Goal: Transaction & Acquisition: Purchase product/service

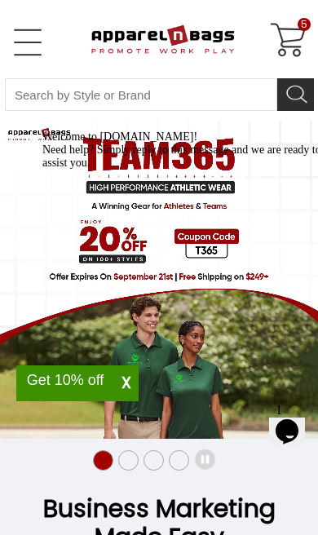
click at [206, 130] on div at bounding box center [184, 130] width 285 height 0
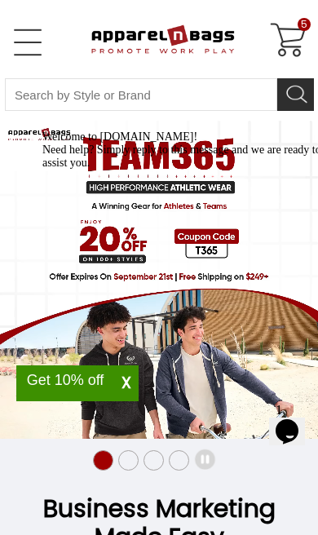
click at [116, 130] on div at bounding box center [184, 130] width 285 height 0
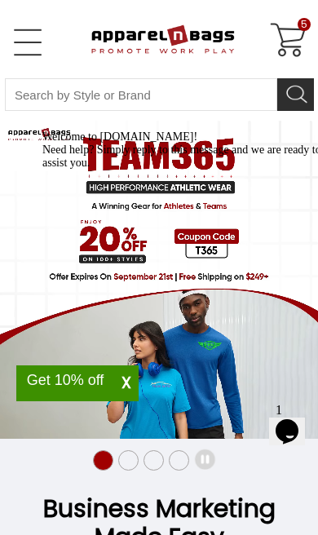
click at [294, 130] on div "Chat attention grabber" at bounding box center [184, 130] width 285 height 0
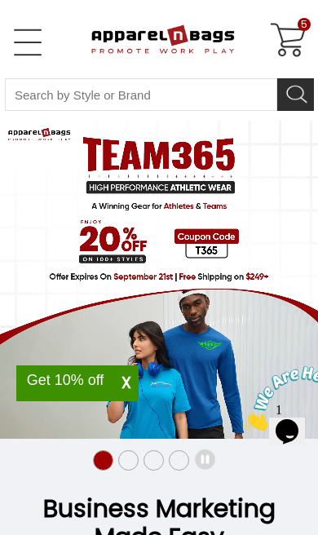
click at [211, 241] on video "20% OFF Team 365 Apparel" at bounding box center [159, 280] width 318 height 318
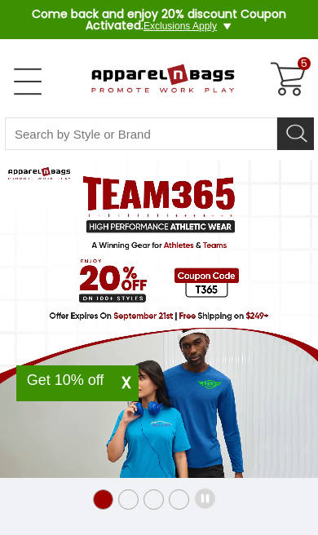
click at [133, 391] on span "X" at bounding box center [126, 383] width 24 height 20
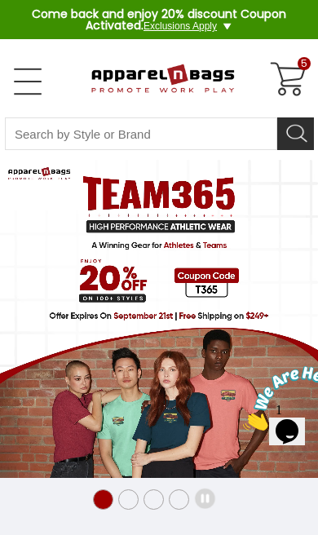
click at [26, 80] on link "Open Left Menu" at bounding box center [27, 81] width 33 height 33
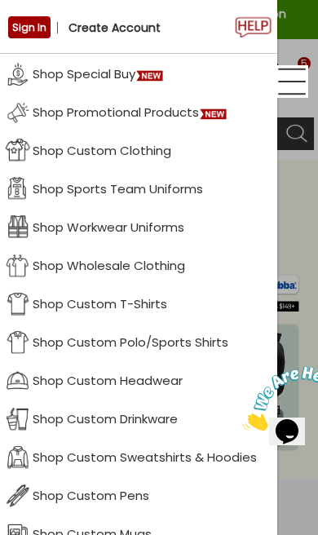
click at [67, 146] on link "Shop Custom Clothing" at bounding box center [138, 149] width 277 height 38
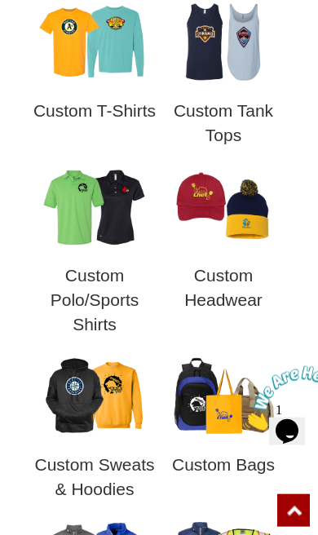
scroll to position [771, 0]
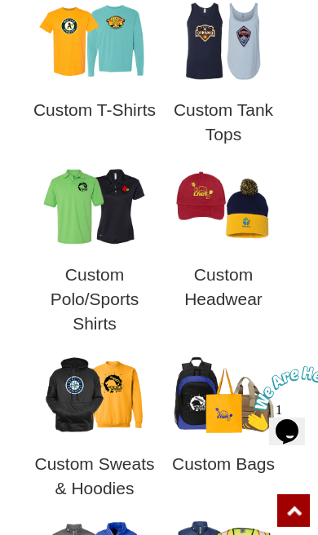
click at [98, 296] on h3 "Custom Polo/Sports Shirts" at bounding box center [94, 299] width 129 height 73
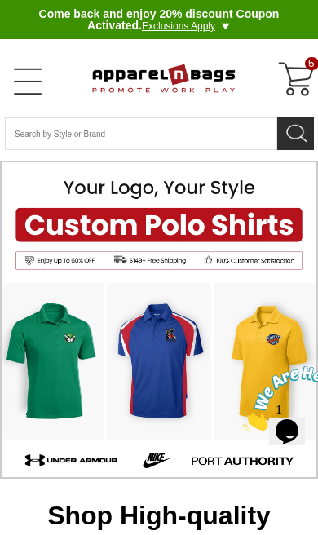
click at [29, 94] on link "Open Left Menu" at bounding box center [27, 81] width 33 height 33
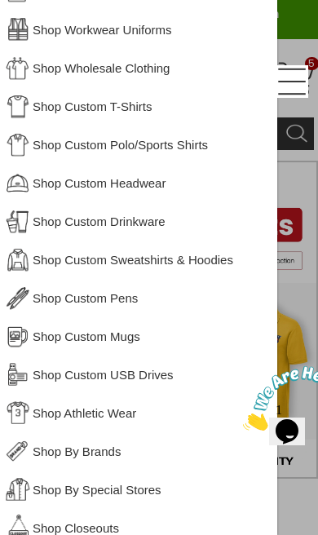
scroll to position [199, 0]
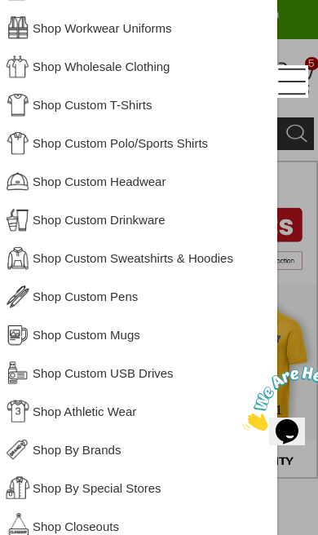
click at [199, 151] on link "Shop Custom Polo/Sports Shirts" at bounding box center [138, 142] width 277 height 38
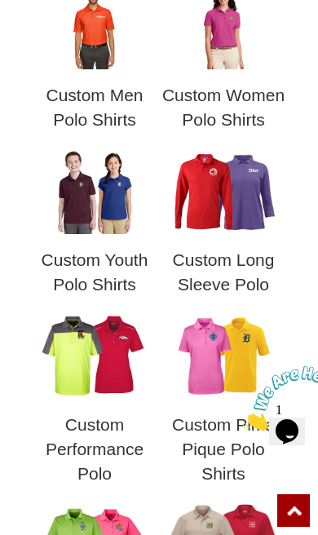
scroll to position [778, 0]
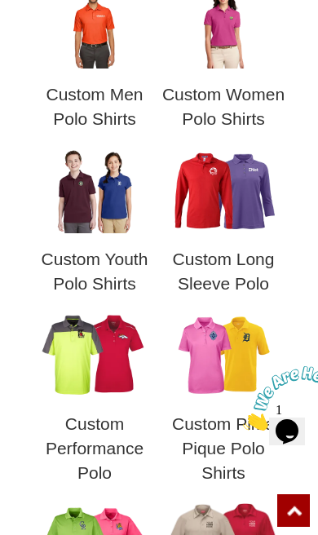
click at [118, 365] on img at bounding box center [95, 355] width 114 height 86
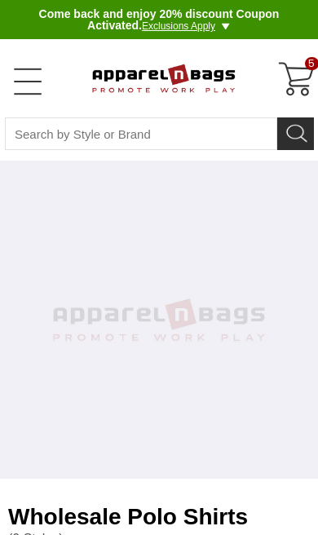
select select "48"
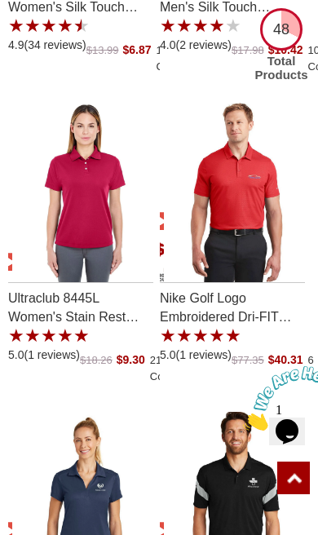
scroll to position [2336, 0]
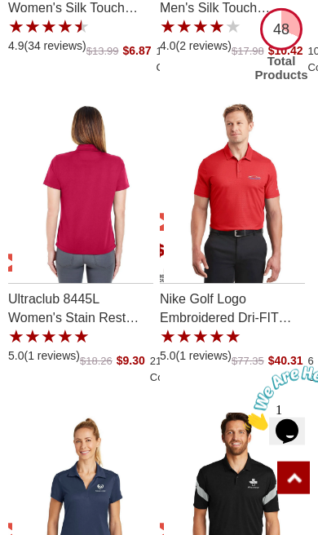
click at [105, 228] on img "Ultraclub 8445L Womens Stain Rest Performance Polo with a 5.0 Star Rating 1Prod…" at bounding box center [84, 193] width 144 height 180
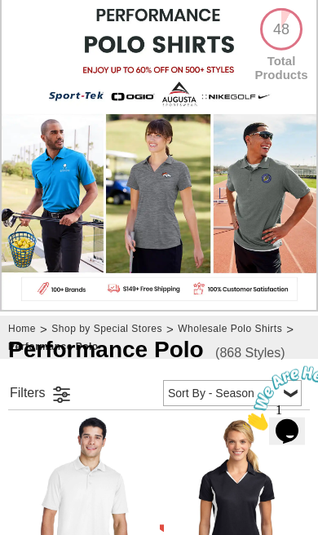
scroll to position [0, 0]
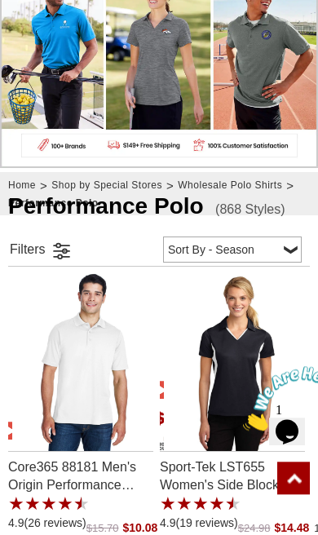
click at [60, 249] on link at bounding box center [61, 250] width 24 height 24
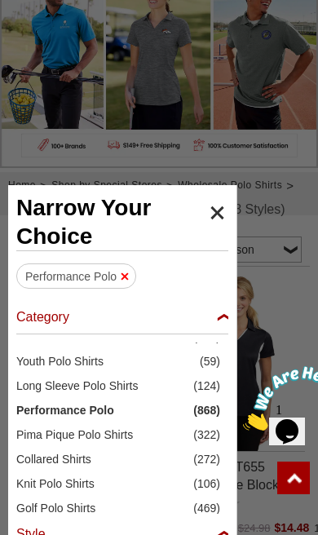
scroll to position [38, 0]
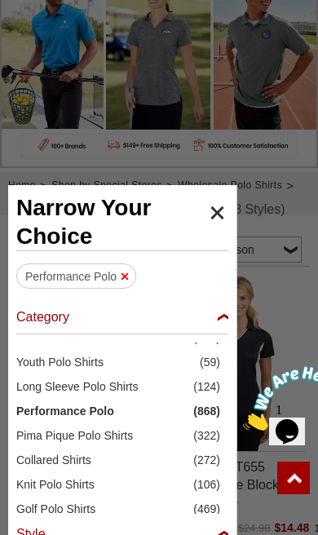
click at [109, 414] on span "Performance Polo" at bounding box center [104, 411] width 177 height 16
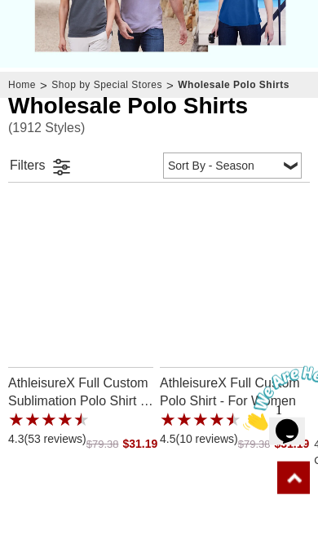
scroll to position [412, 0]
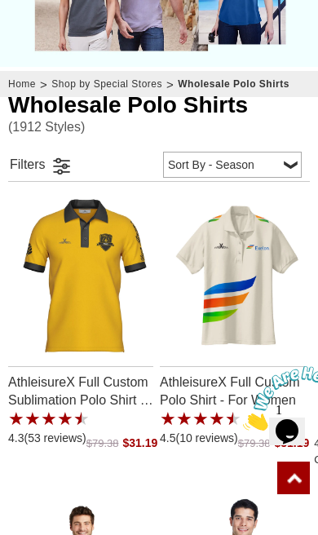
click at [55, 161] on link at bounding box center [61, 165] width 24 height 24
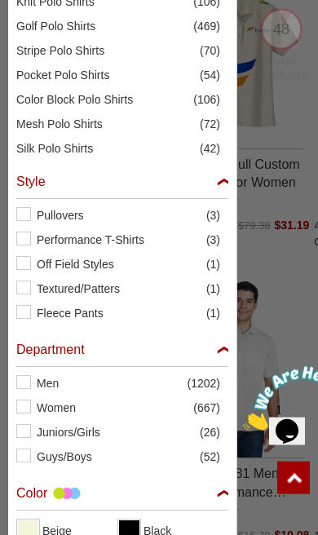
scroll to position [638, 0]
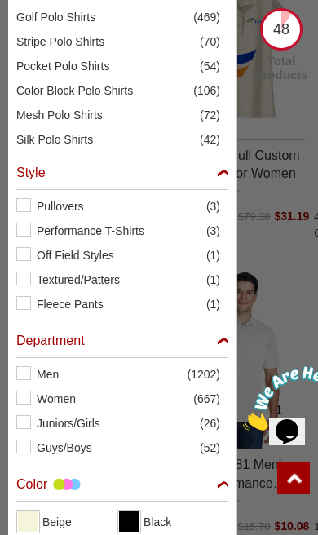
click at [29, 399] on label "Women (667)" at bounding box center [122, 399] width 212 height 16
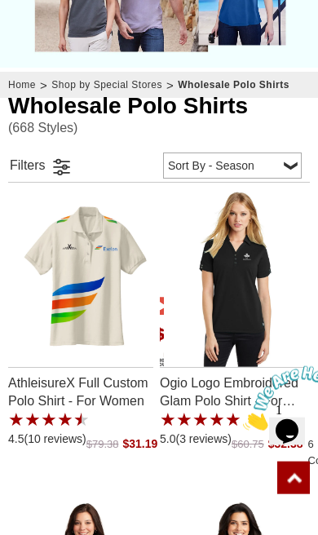
scroll to position [412, 0]
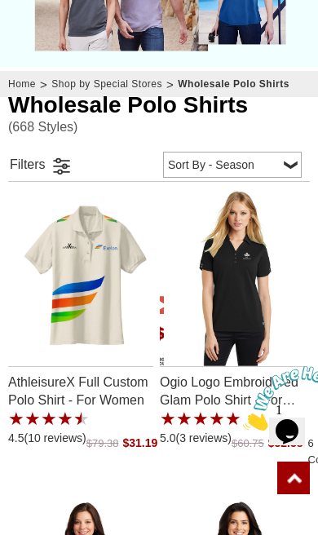
click at [60, 167] on link at bounding box center [61, 165] width 24 height 24
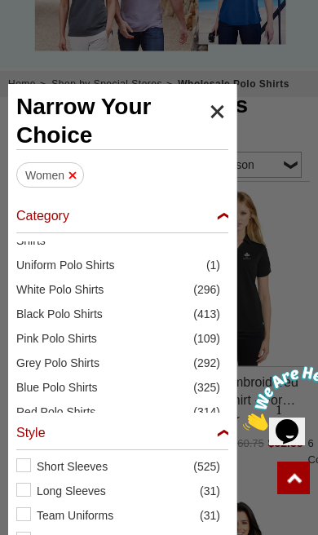
click at [222, 430] on div "Style" at bounding box center [122, 437] width 212 height 25
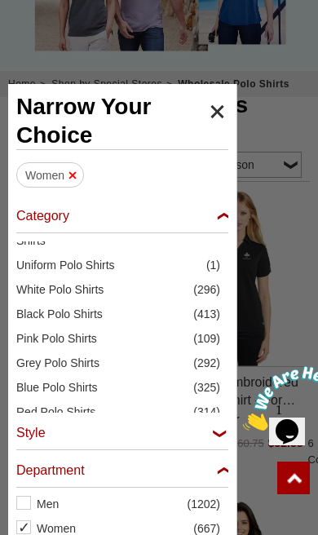
checkbox input "false"
click at [222, 226] on div "Category" at bounding box center [122, 220] width 212 height 25
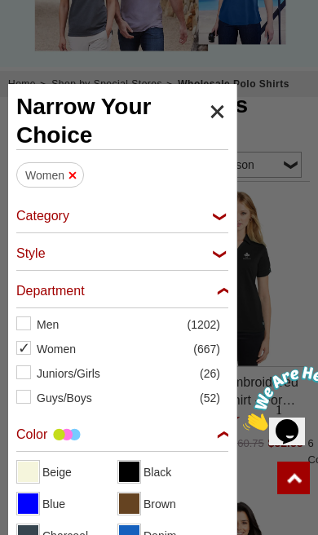
checkbox input "false"
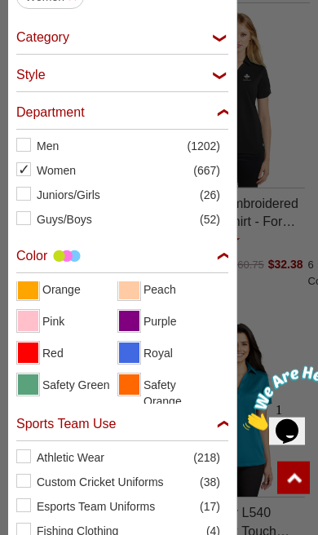
scroll to position [289, 0]
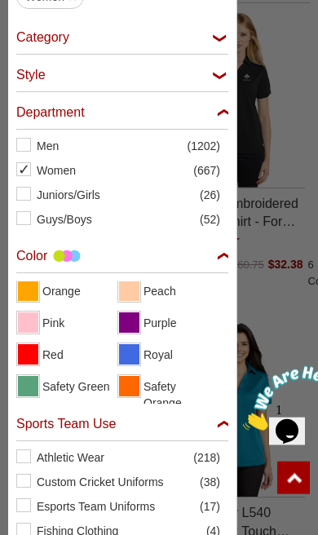
click at [33, 356] on span "View Red" at bounding box center [28, 354] width 20 height 20
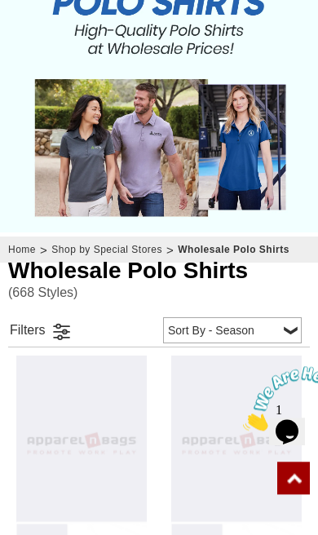
click at [271, 317] on select "Price - Low to High Price - High to Low Reviews Sort By - Season Top Seller" at bounding box center [232, 330] width 139 height 26
select select "1"
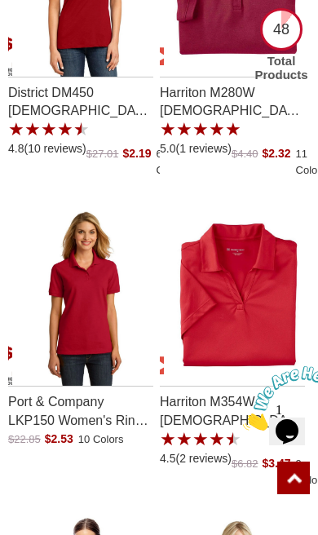
scroll to position [705, 0]
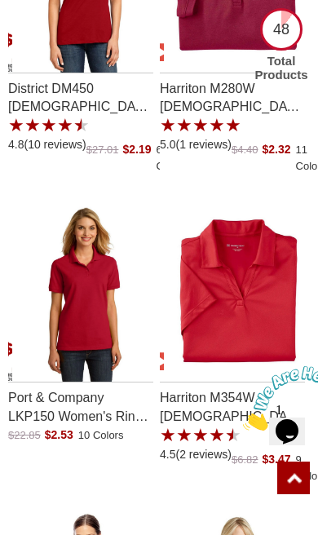
click at [79, 307] on img "Port & Company LKP150 Womens Ring Spun Pique Polo with a 0.0 Star Rating 0Produ…" at bounding box center [84, 291] width 144 height 180
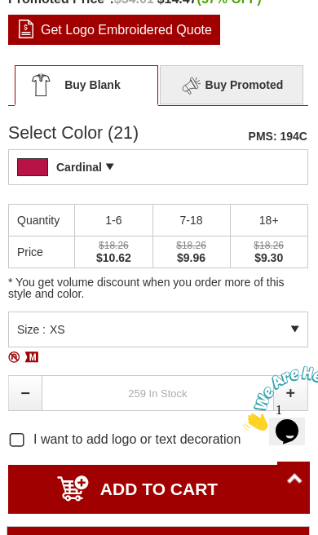
scroll to position [775, 0]
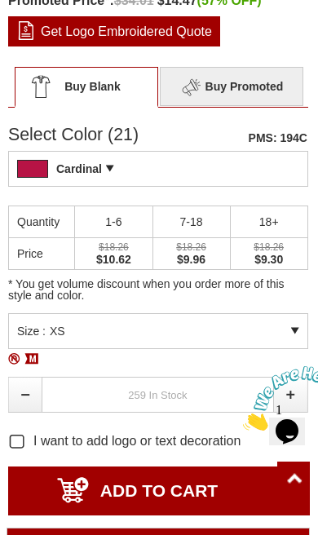
click at [277, 309] on div "* You get volume discount when you order more of this style and color." at bounding box center [158, 259] width 300 height 108
click at [309, 321] on div "Buy Blank Buy Promoted Buy Promoted - Multiple Options Available Select Color (…" at bounding box center [159, 245] width 302 height 359
click at [209, 344] on div "Size : XS" at bounding box center [158, 331] width 300 height 36
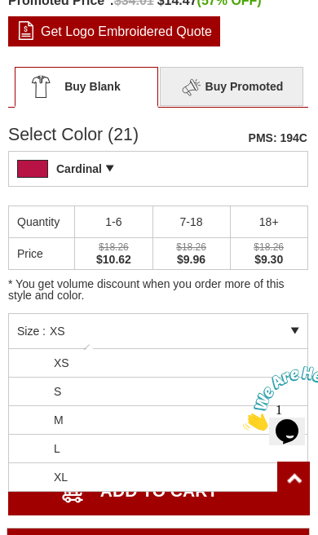
click at [165, 423] on li "M" at bounding box center [158, 420] width 298 height 29
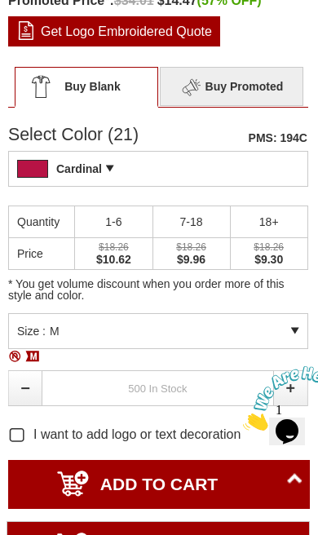
click at [280, 390] on link at bounding box center [291, 388] width 34 height 36
type input "1"
click at [177, 479] on input "ADD TO CART" at bounding box center [159, 484] width 302 height 49
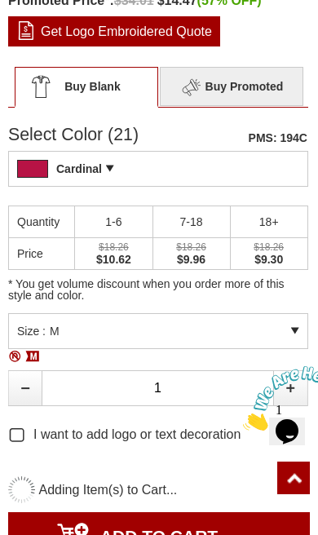
type input "UPDATE CART"
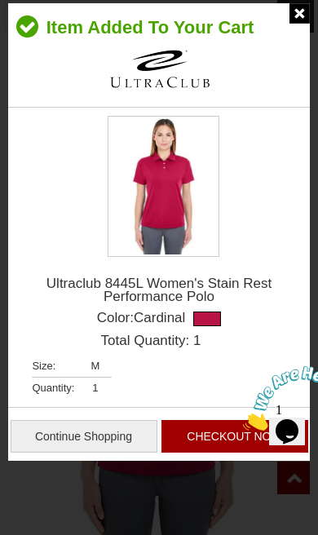
scroll to position [1, 0]
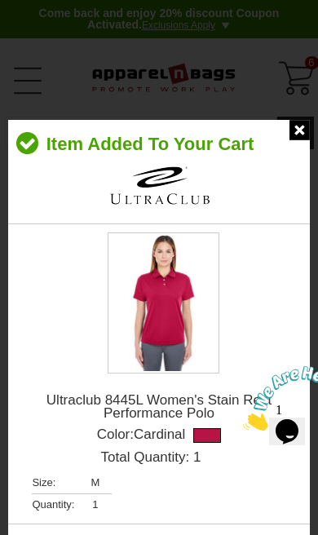
click at [292, 137] on img at bounding box center [299, 130] width 20 height 20
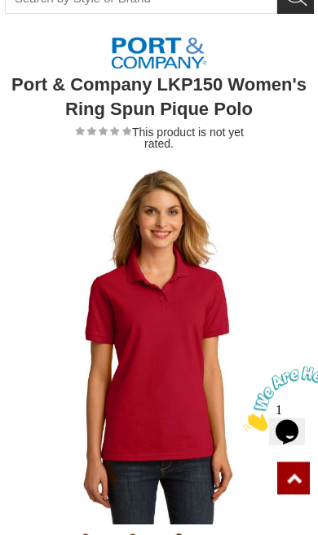
scroll to position [132, 0]
